Goal: Task Accomplishment & Management: Manage account settings

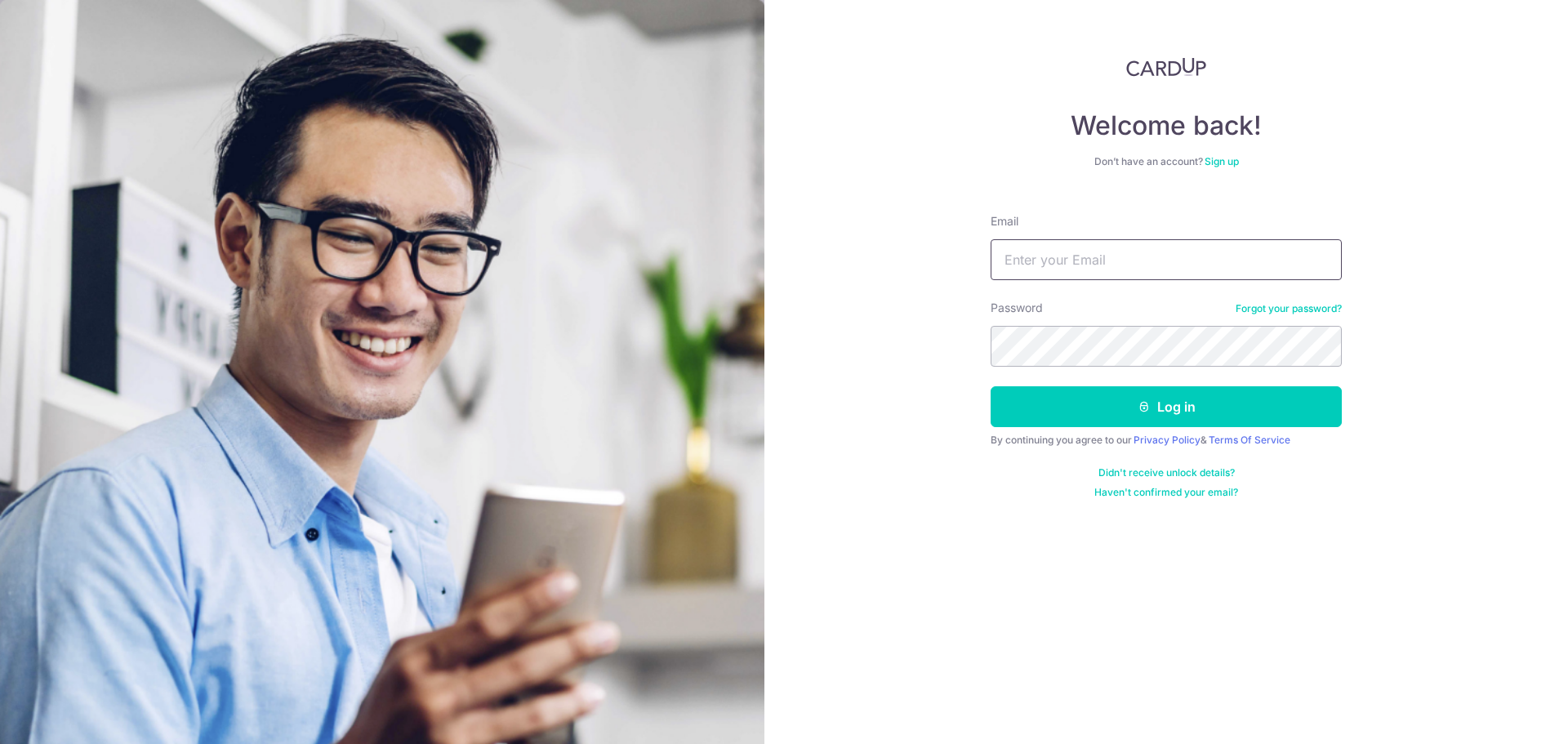
click at [1085, 262] on input "Email" at bounding box center [1166, 260] width 351 height 41
type input "[EMAIL_ADDRESS][DOMAIN_NAME]"
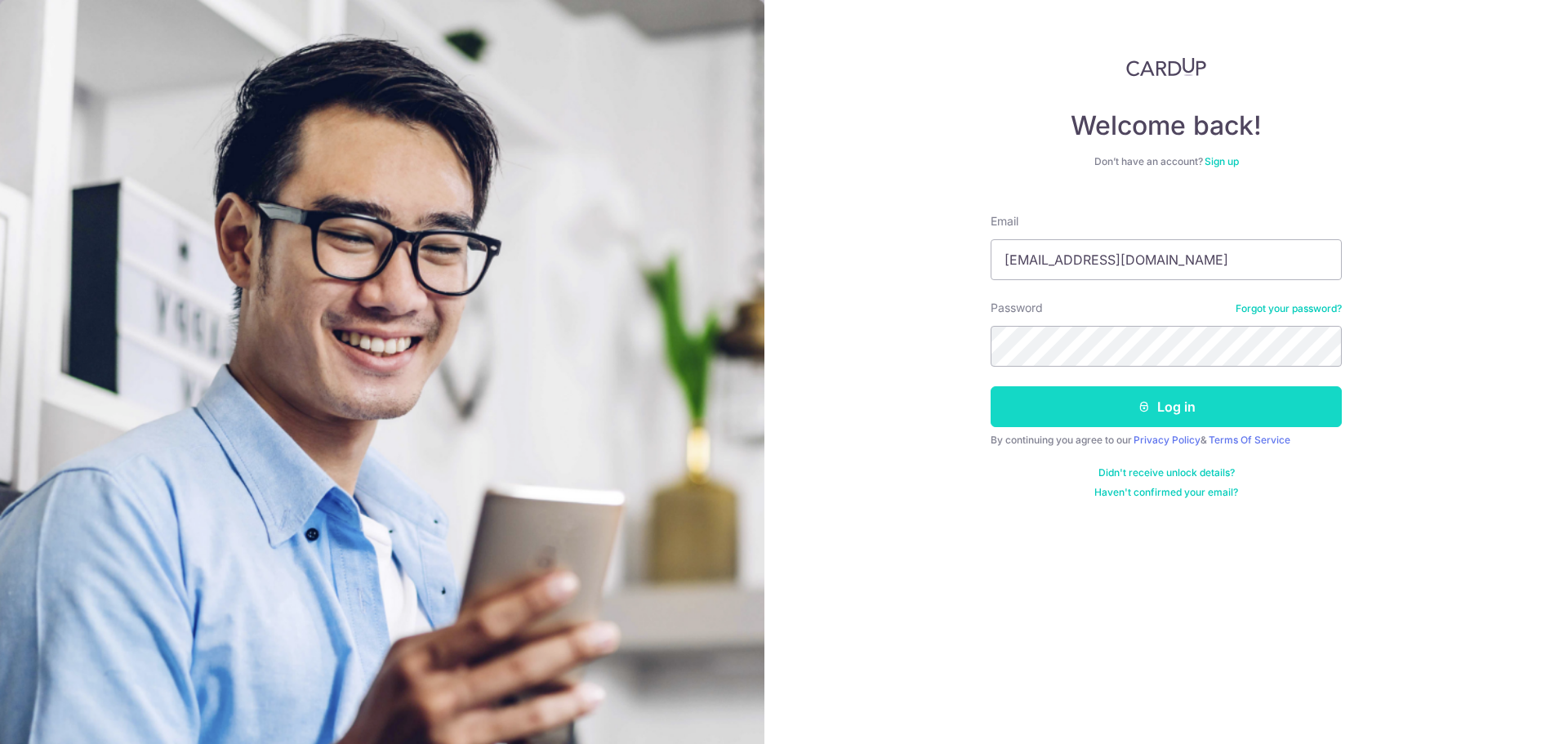
click at [1211, 402] on button "Log in" at bounding box center [1166, 406] width 351 height 41
